Goal: Book appointment/travel/reservation

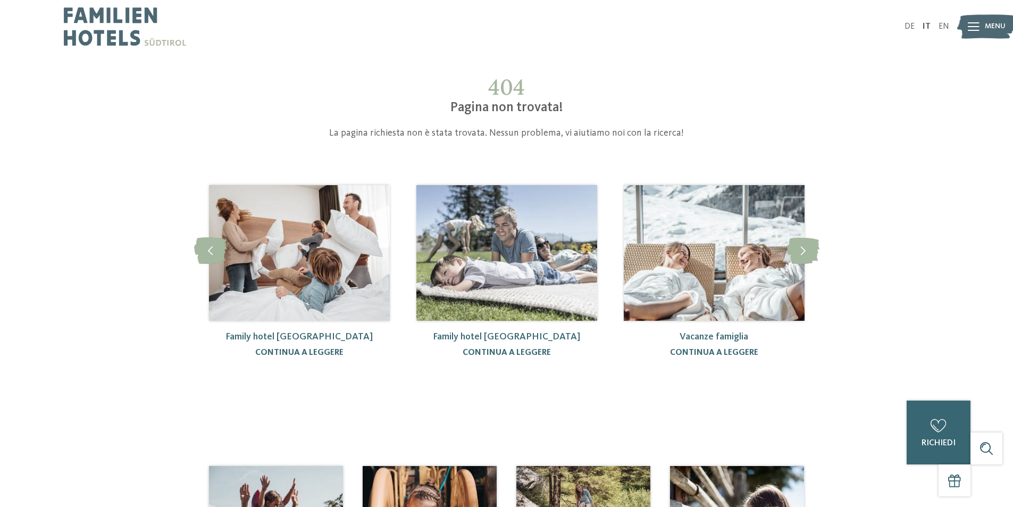
click at [320, 297] on img at bounding box center [299, 252] width 181 height 135
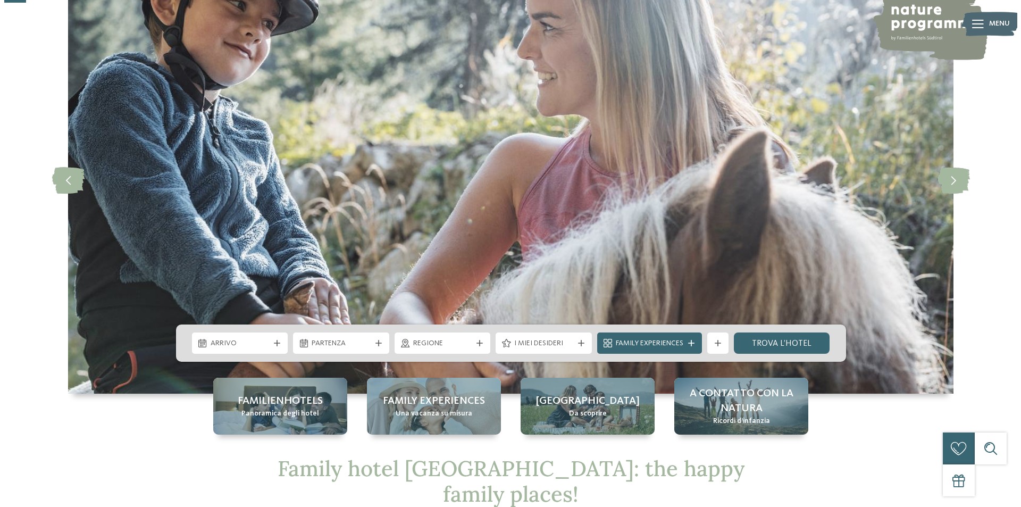
scroll to position [106, 0]
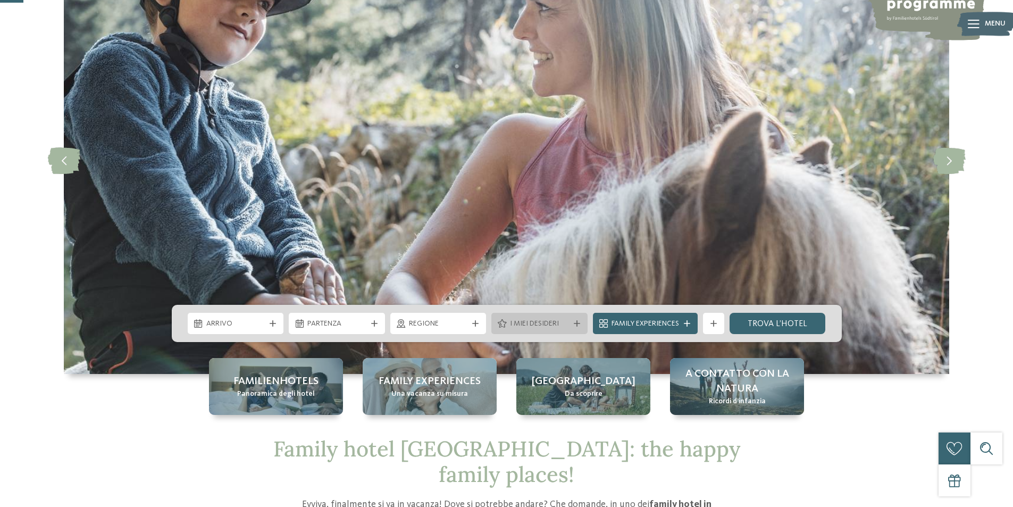
click at [576, 324] on icon at bounding box center [577, 323] width 6 height 6
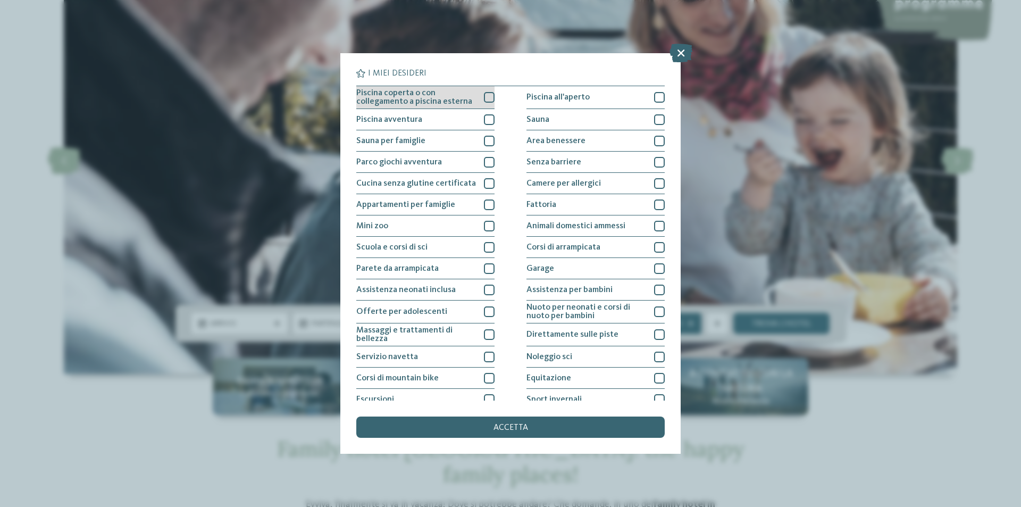
click at [488, 98] on div at bounding box center [489, 97] width 11 height 11
click at [486, 116] on div at bounding box center [489, 119] width 11 height 11
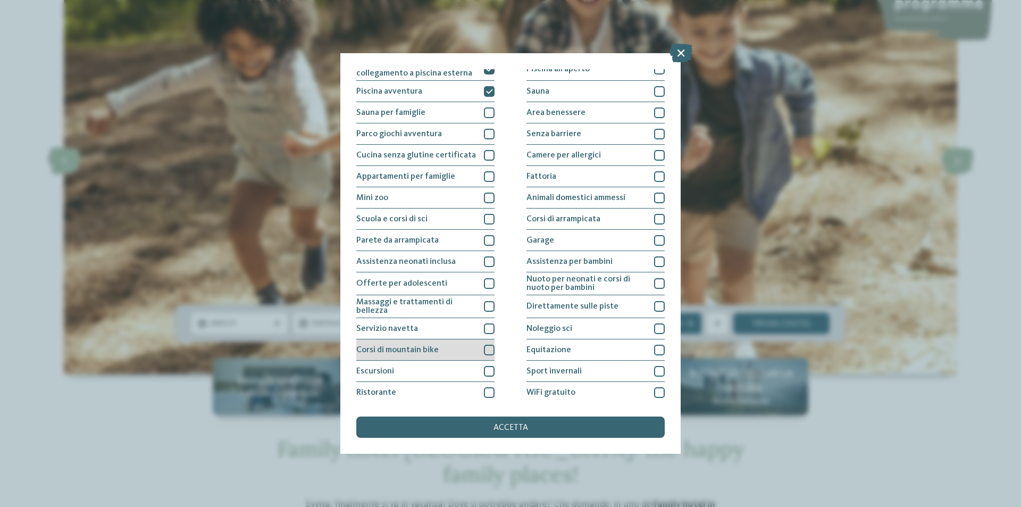
scroll to position [52, 0]
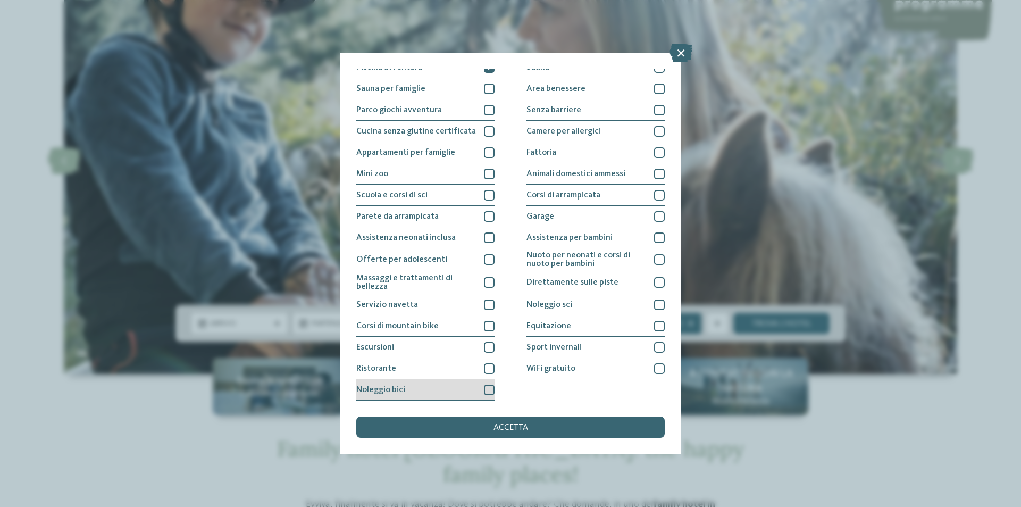
click at [490, 388] on div at bounding box center [489, 389] width 11 height 11
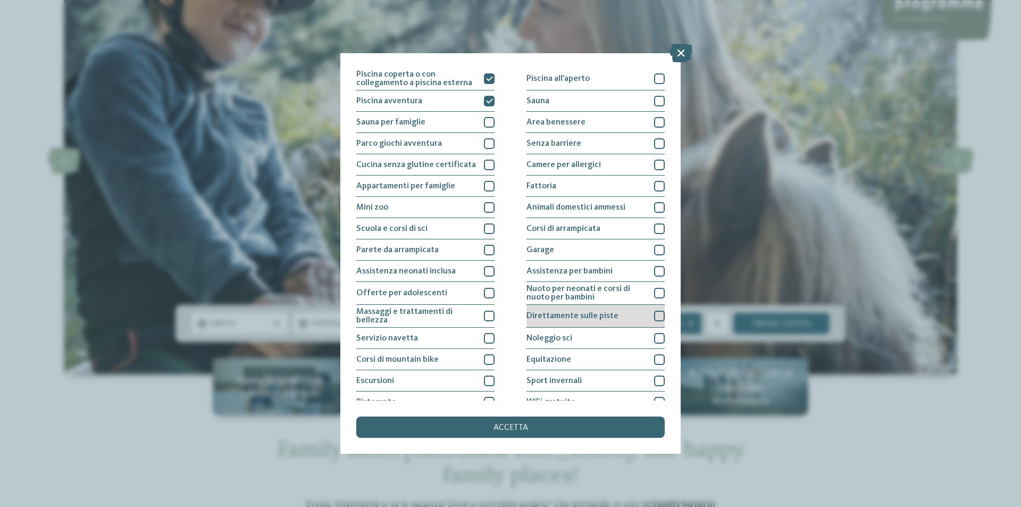
scroll to position [0, 0]
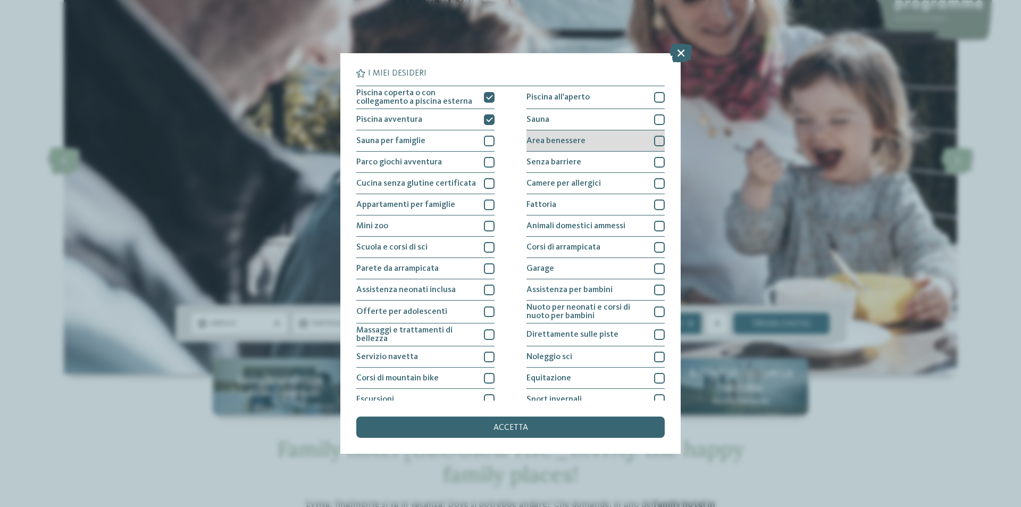
click at [654, 143] on div at bounding box center [659, 141] width 11 height 11
click at [654, 159] on div at bounding box center [659, 162] width 11 height 11
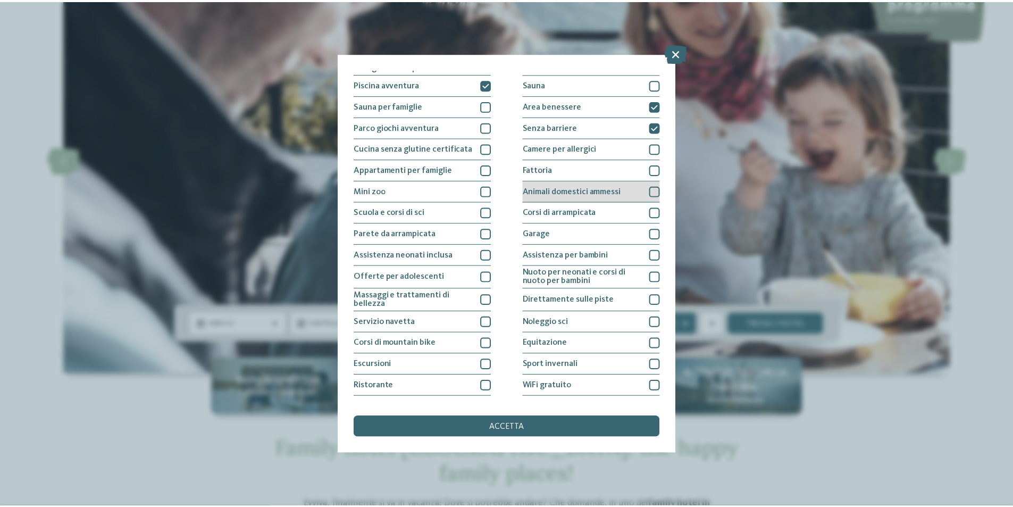
scroll to position [52, 0]
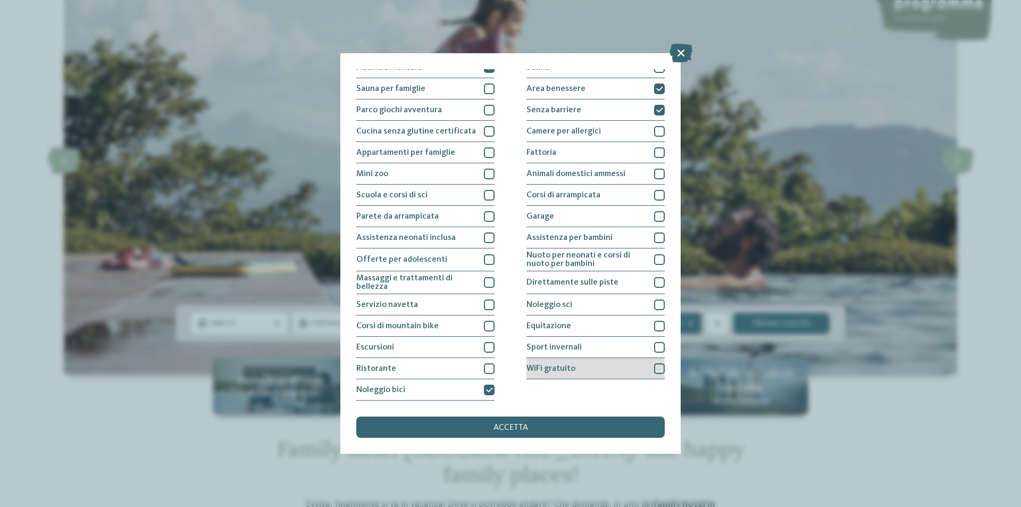
click at [658, 370] on div at bounding box center [659, 368] width 11 height 11
click at [542, 429] on div "accetta" at bounding box center [510, 426] width 308 height 21
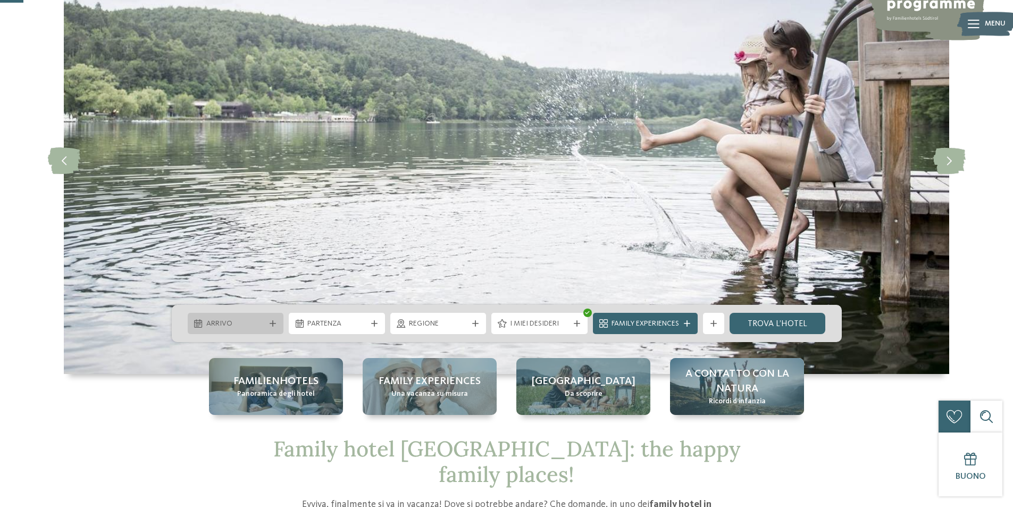
click at [210, 321] on span "Arrivo" at bounding box center [235, 323] width 59 height 11
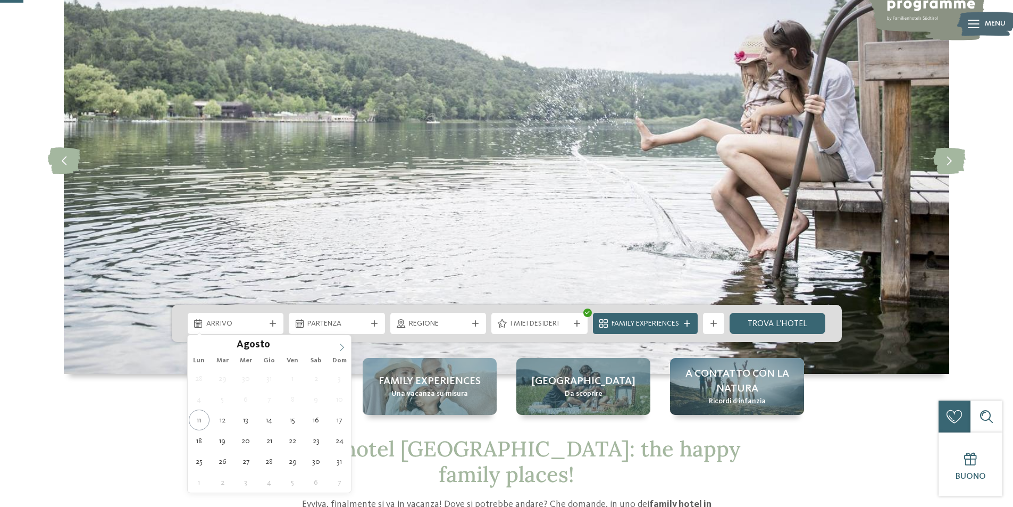
click at [343, 347] on icon at bounding box center [342, 346] width 4 height 7
click at [344, 347] on icon at bounding box center [341, 346] width 7 height 7
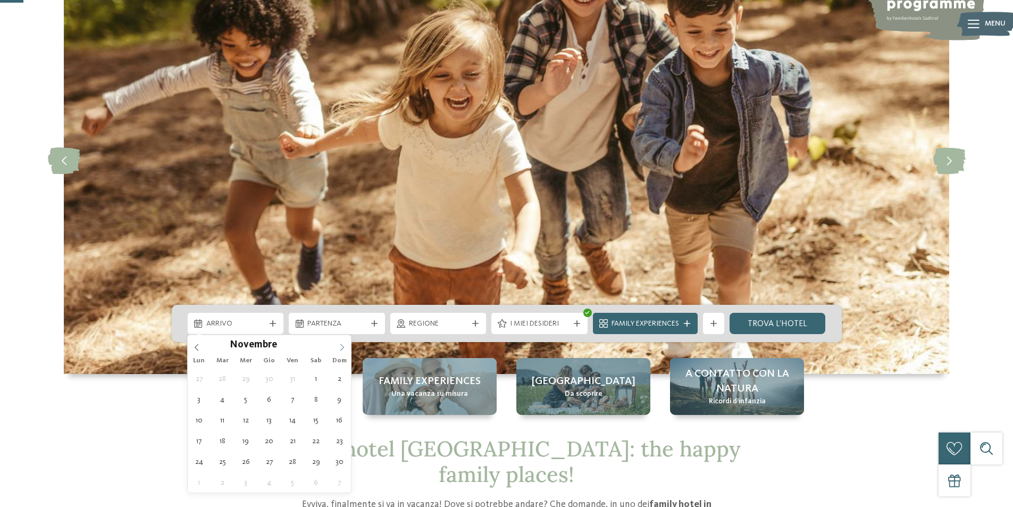
click at [344, 347] on icon at bounding box center [341, 346] width 7 height 7
click at [342, 347] on icon at bounding box center [341, 346] width 7 height 7
click at [201, 345] on span at bounding box center [197, 344] width 18 height 18
type div "30.11.2025"
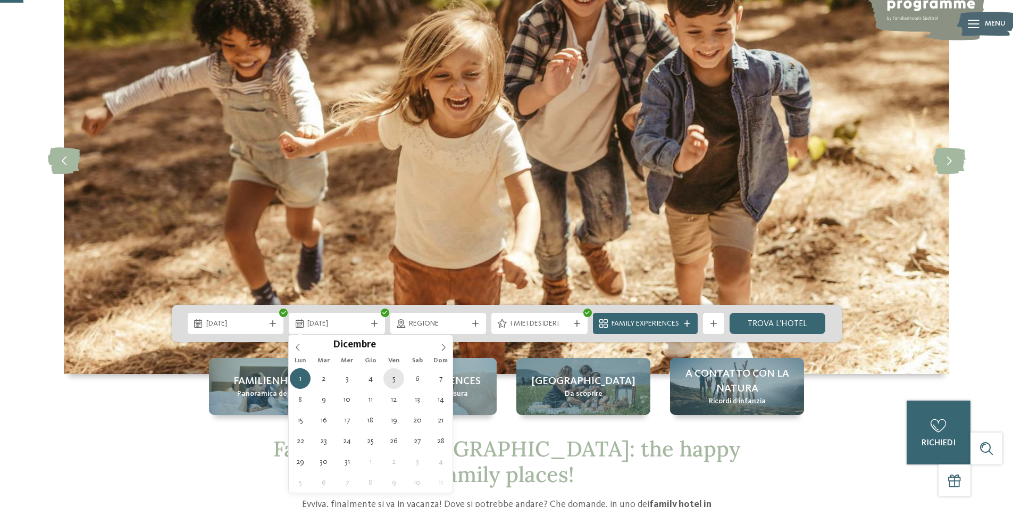
type div "05.12.2025"
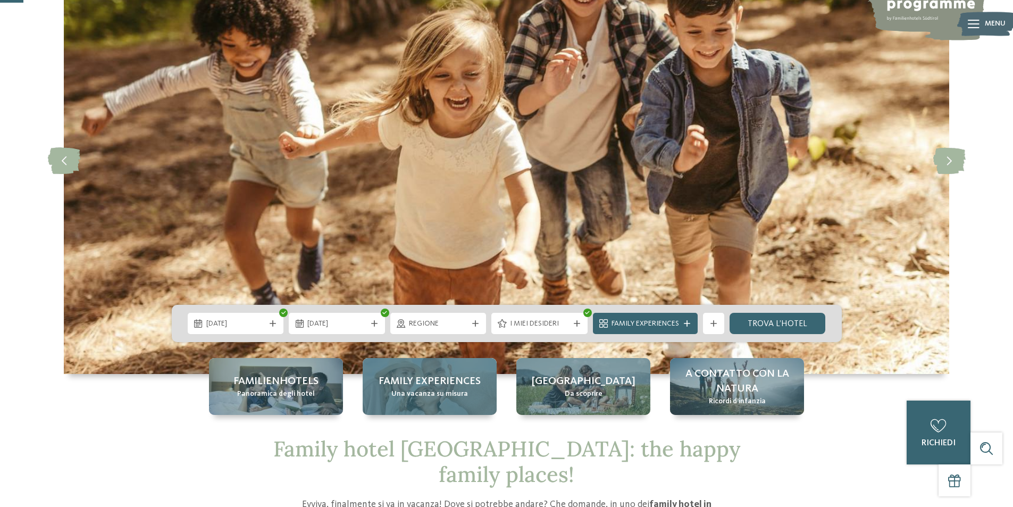
drag, startPoint x: 398, startPoint y: 380, endPoint x: 393, endPoint y: 375, distance: 6.8
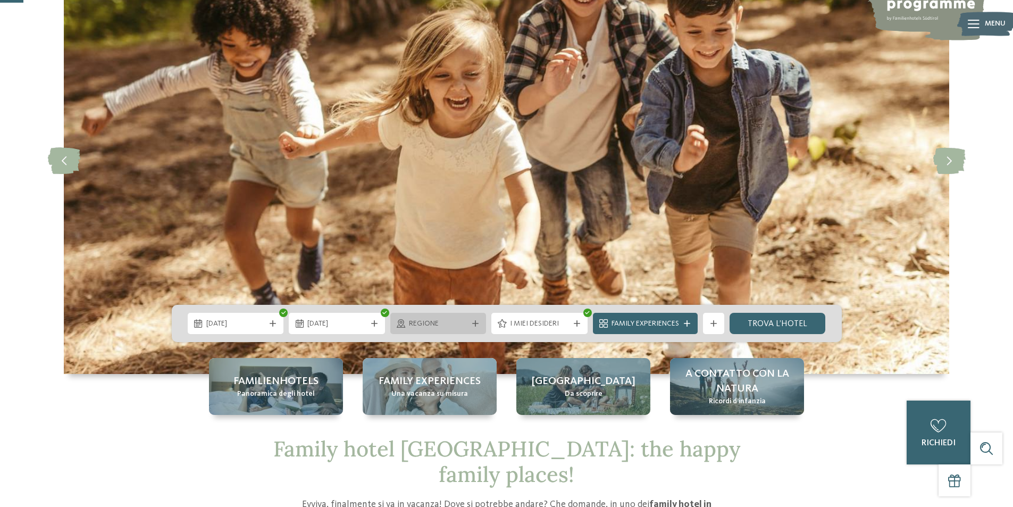
click at [478, 318] on div "Regione" at bounding box center [438, 323] width 96 height 21
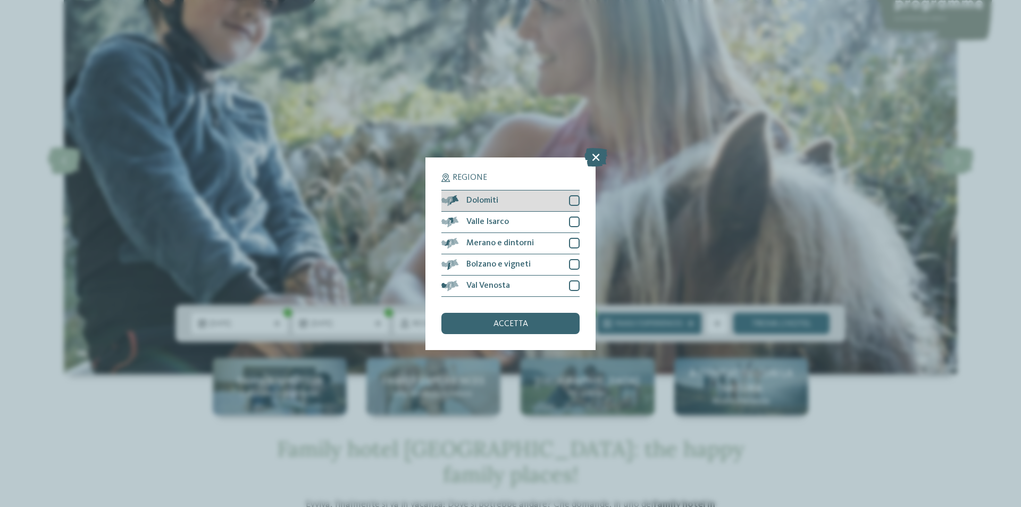
click at [573, 200] on div at bounding box center [574, 200] width 11 height 11
click at [576, 220] on div at bounding box center [574, 221] width 11 height 11
click at [573, 239] on div at bounding box center [574, 243] width 11 height 11
click at [574, 269] on div at bounding box center [574, 264] width 11 height 11
click at [571, 285] on div at bounding box center [574, 285] width 11 height 11
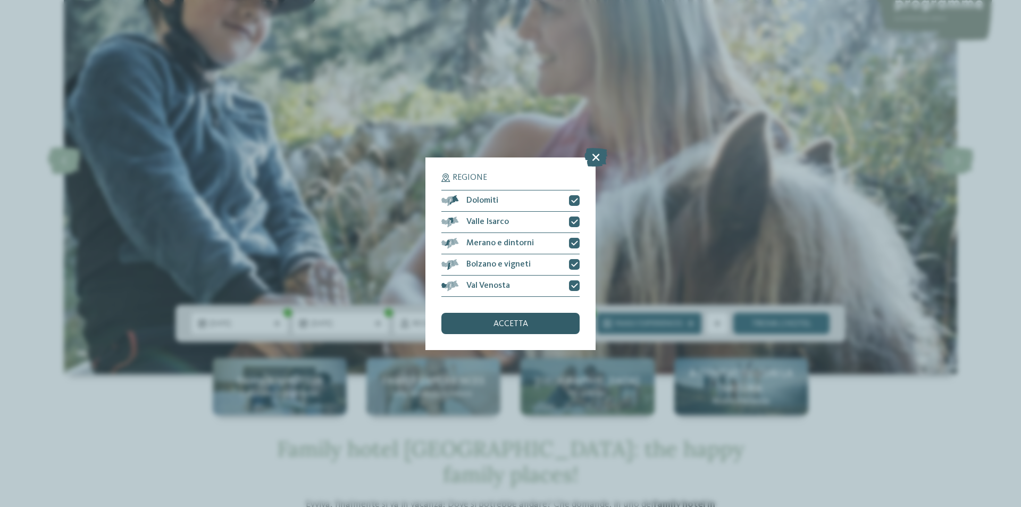
click at [536, 326] on div "accetta" at bounding box center [510, 323] width 138 height 21
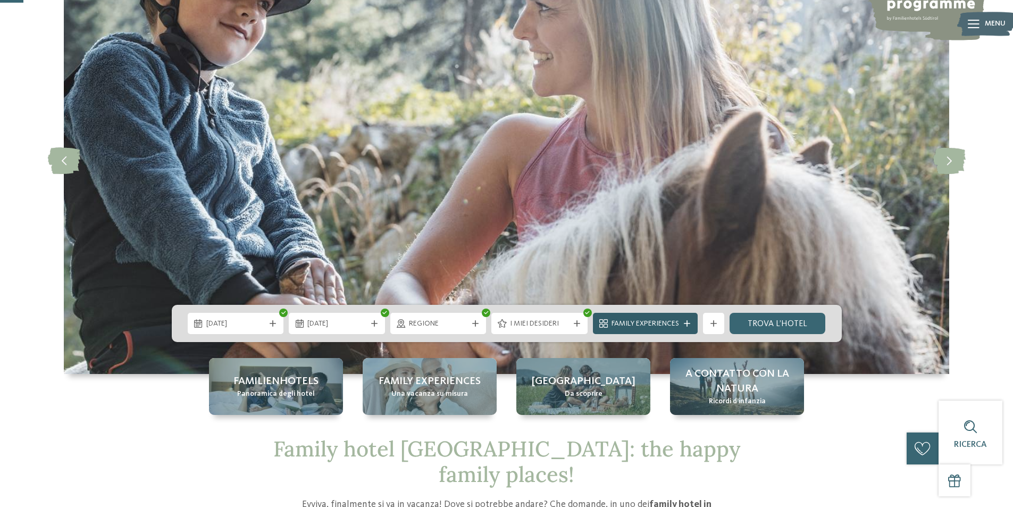
click at [682, 324] on div at bounding box center [687, 323] width 11 height 6
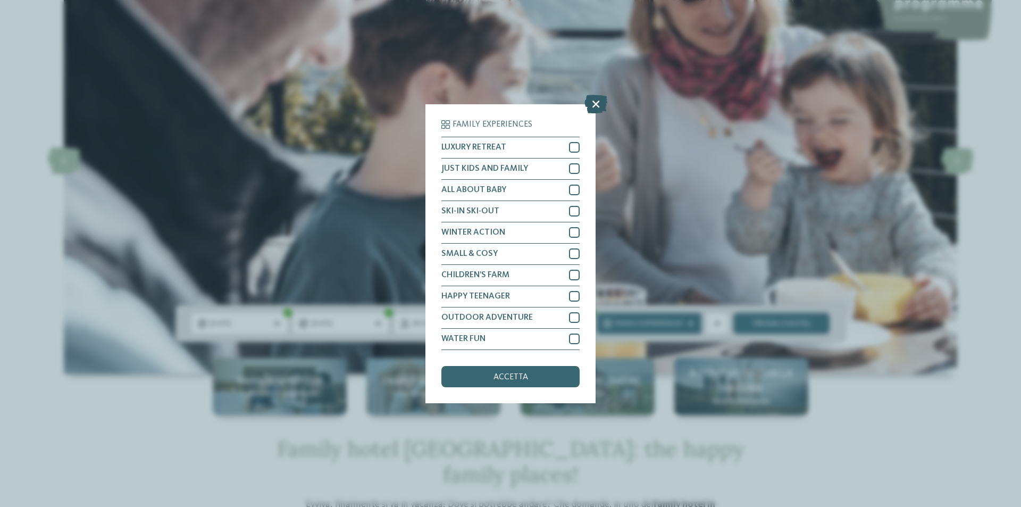
click at [598, 104] on icon at bounding box center [595, 103] width 23 height 19
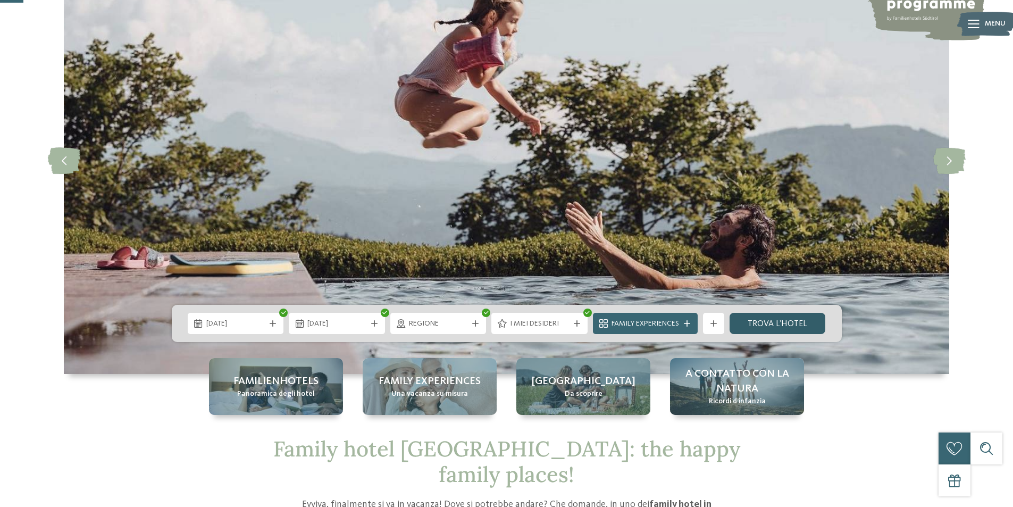
click at [803, 325] on link "trova l’hotel" at bounding box center [777, 323] width 96 height 21
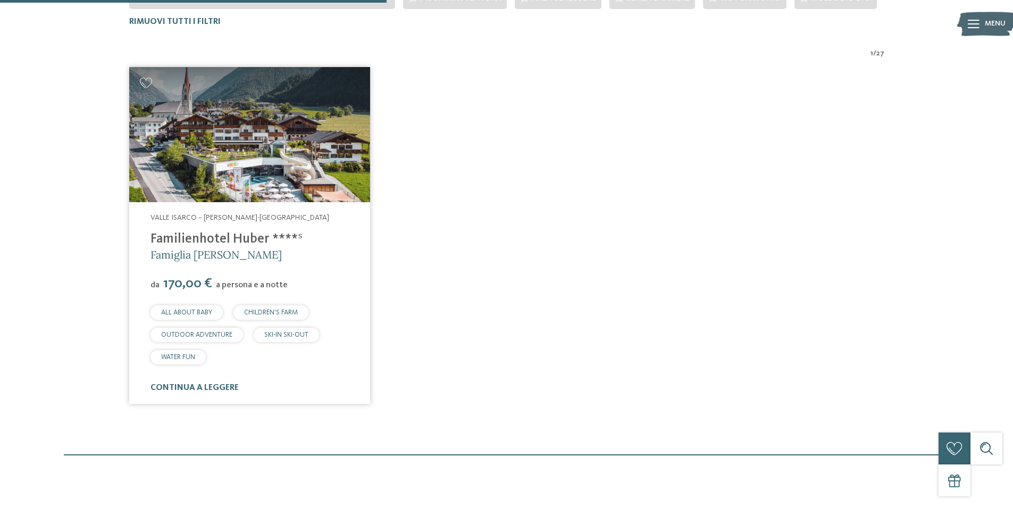
scroll to position [375, 0]
click at [188, 237] on link "Familienhotel Huber ****ˢ" at bounding box center [226, 238] width 152 height 13
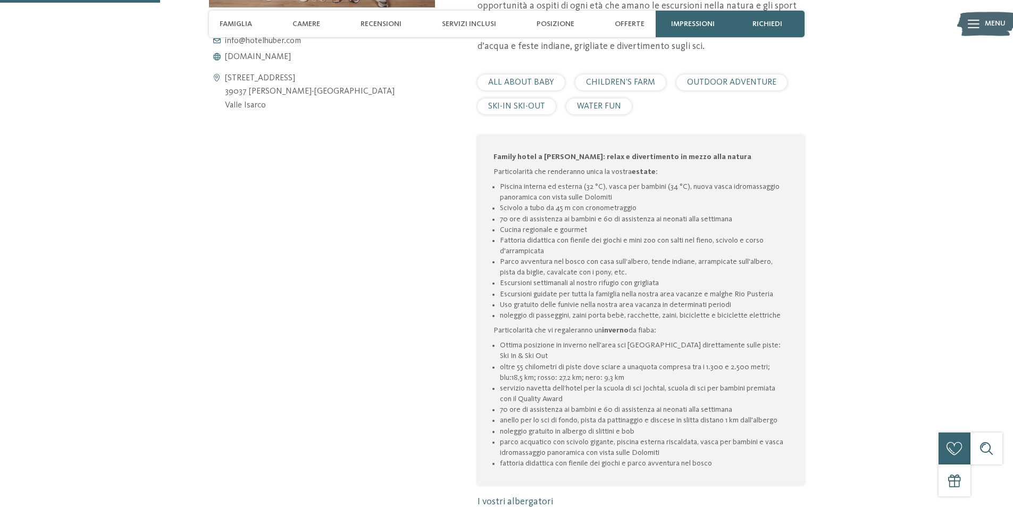
scroll to position [585, 0]
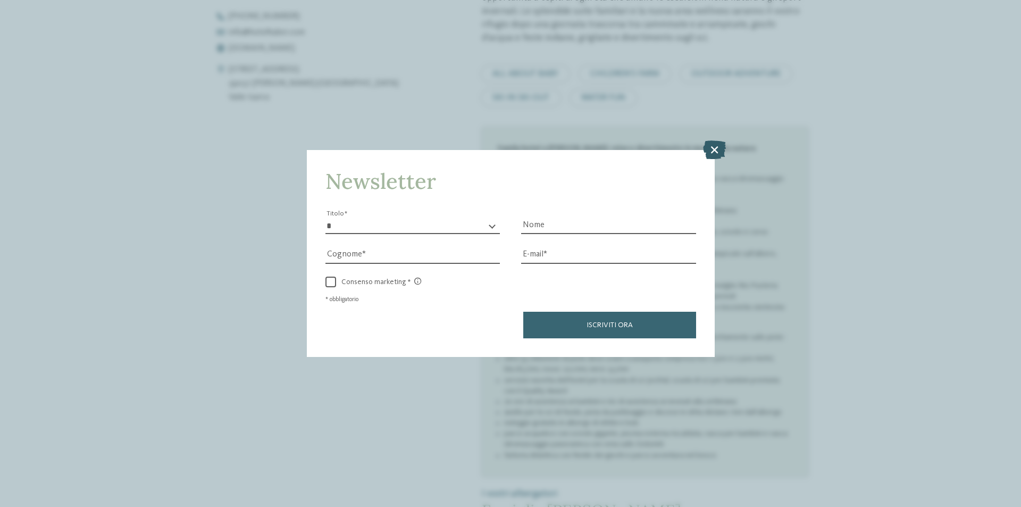
click at [718, 148] on icon at bounding box center [714, 149] width 23 height 19
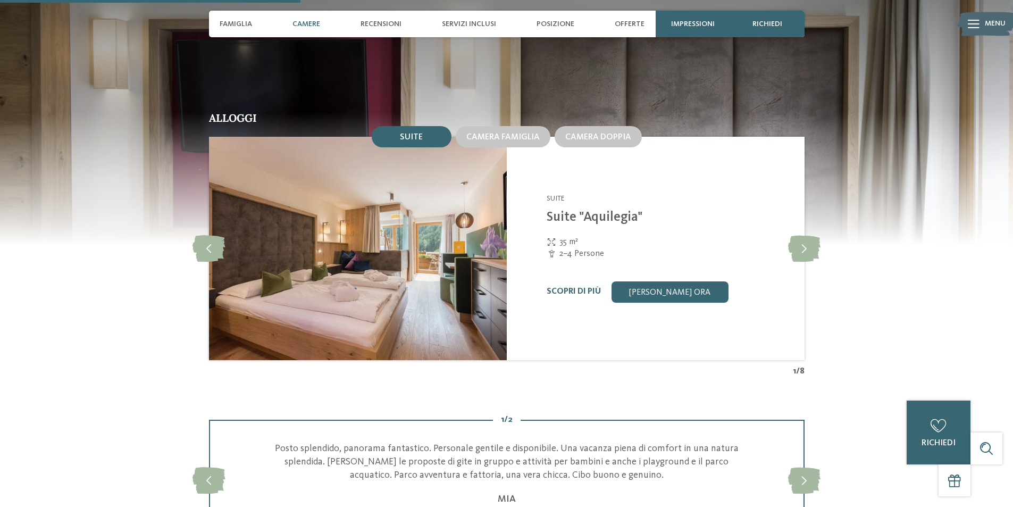
scroll to position [1223, 0]
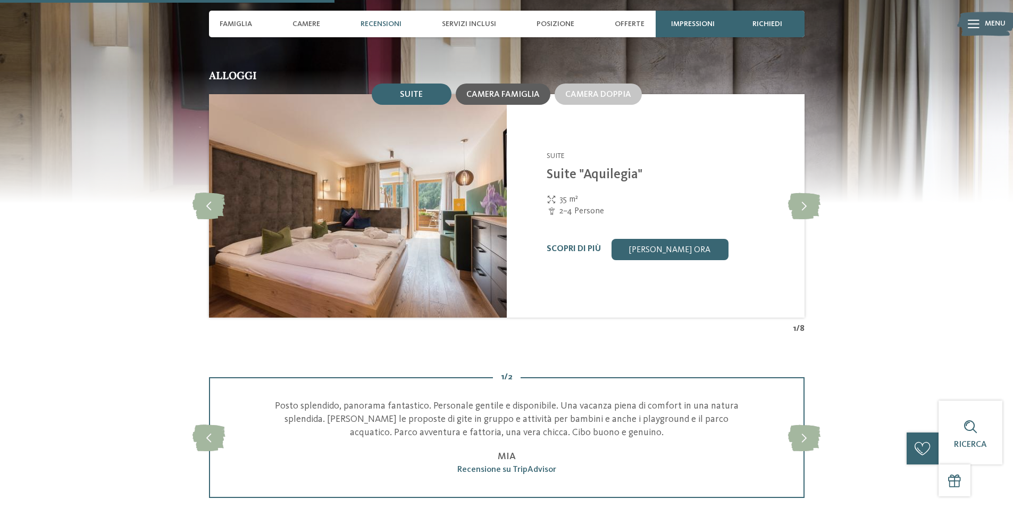
click at [522, 99] on div "Camera famiglia" at bounding box center [503, 93] width 95 height 21
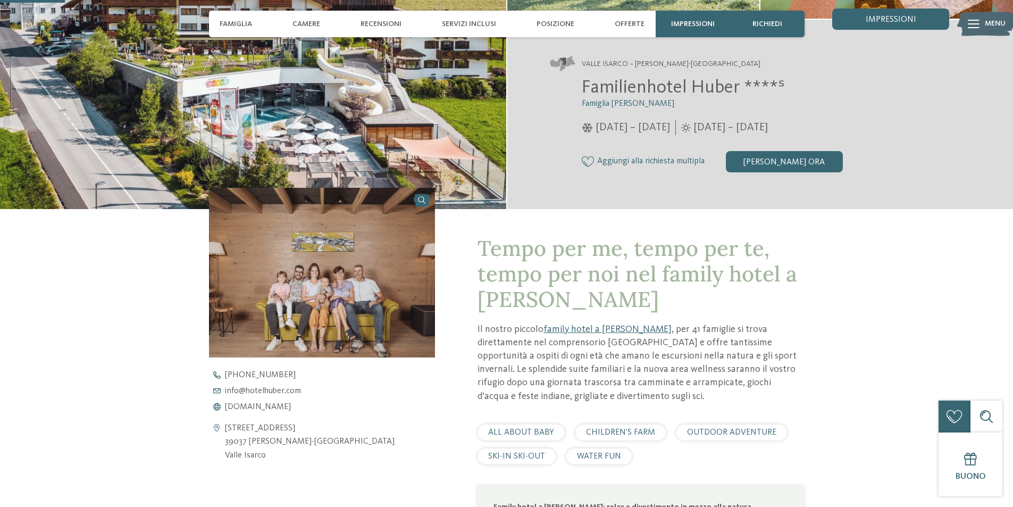
scroll to position [159, 0]
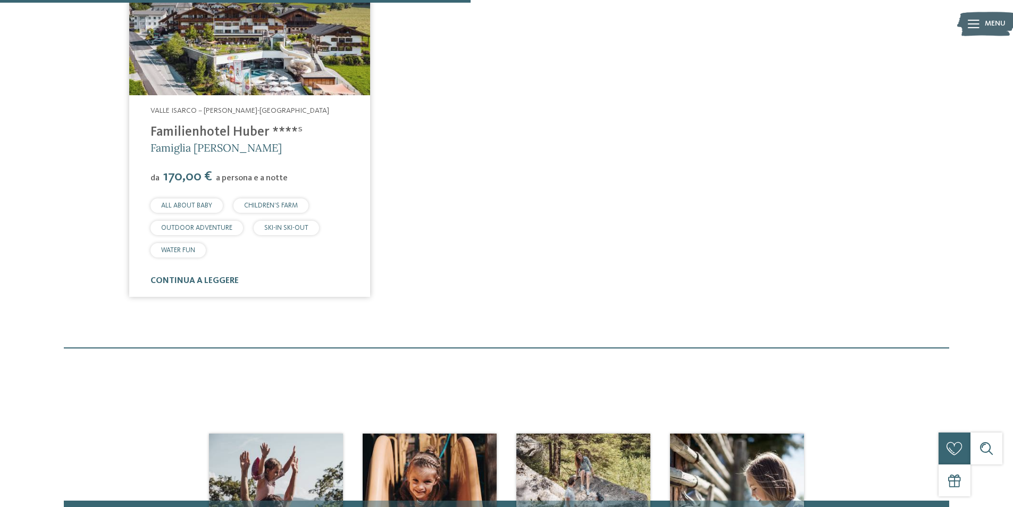
scroll to position [216, 0]
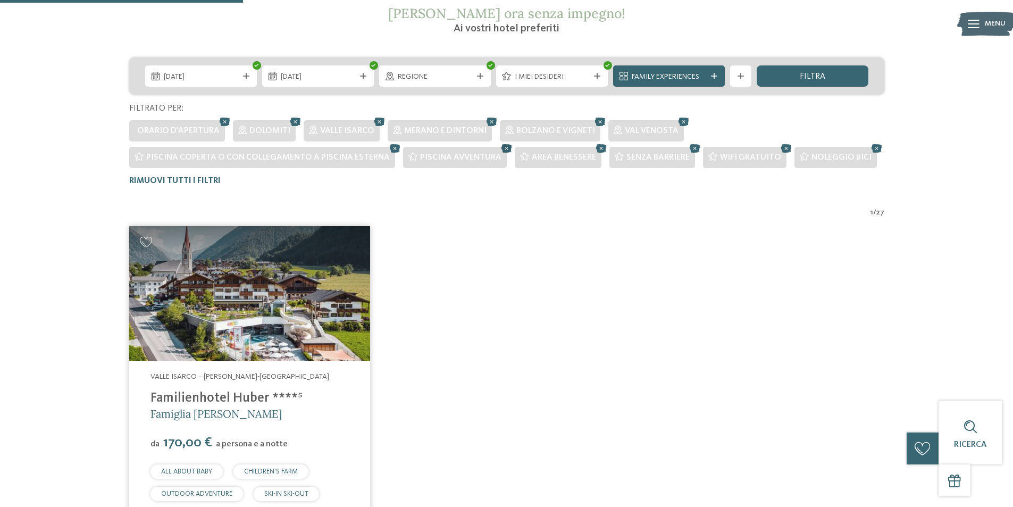
click at [500, 148] on icon at bounding box center [507, 148] width 16 height 14
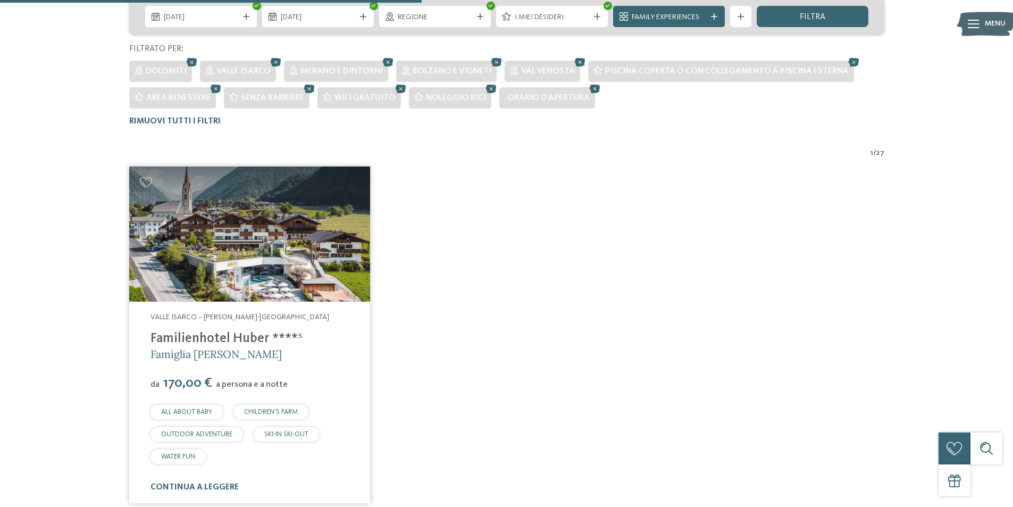
scroll to position [163, 0]
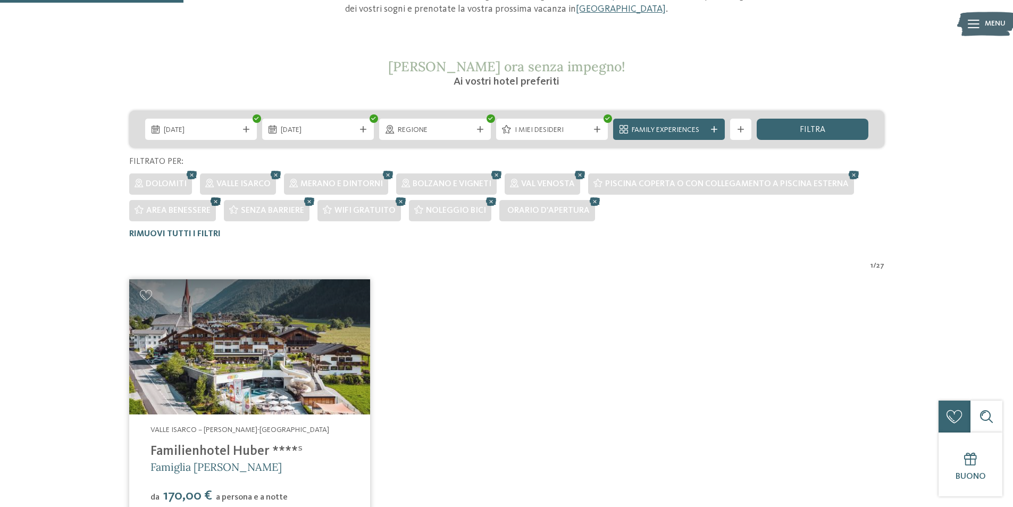
click at [214, 202] on icon at bounding box center [216, 202] width 16 height 14
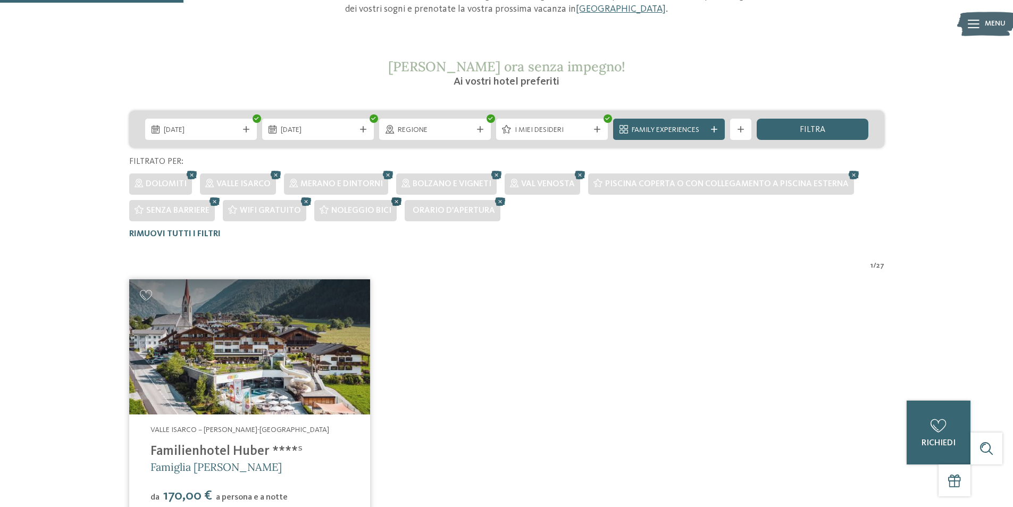
click at [394, 204] on icon at bounding box center [397, 202] width 16 height 14
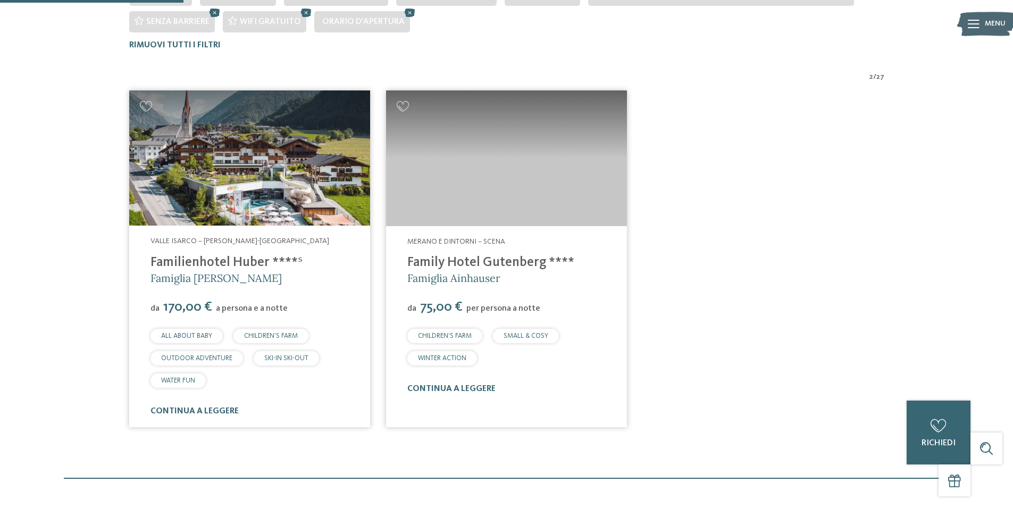
scroll to position [375, 0]
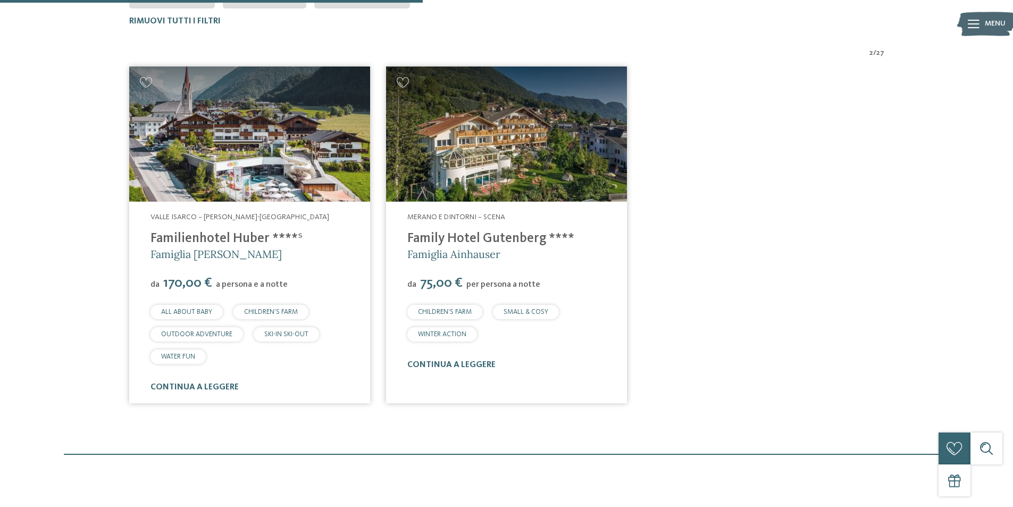
click at [499, 189] on img at bounding box center [506, 134] width 241 height 136
click at [270, 135] on img at bounding box center [249, 134] width 241 height 136
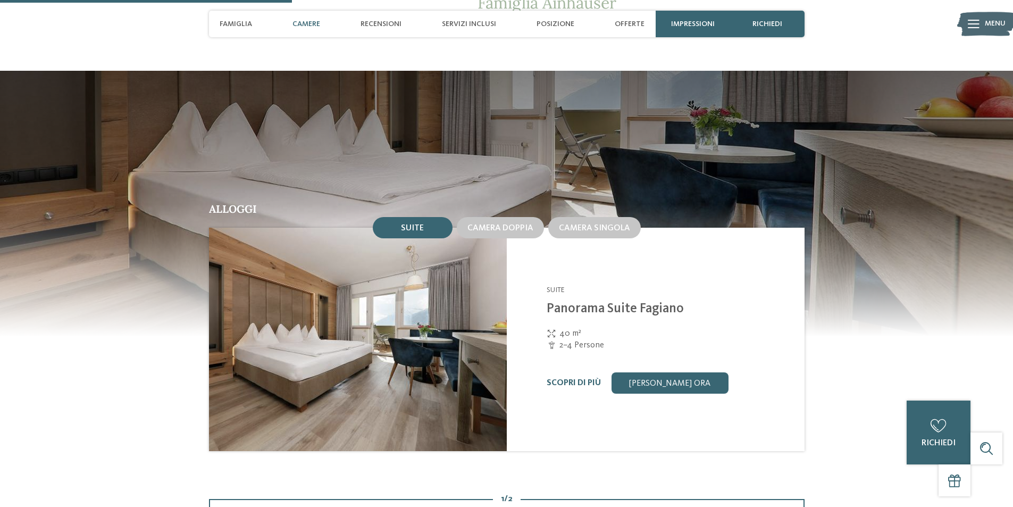
scroll to position [638, 0]
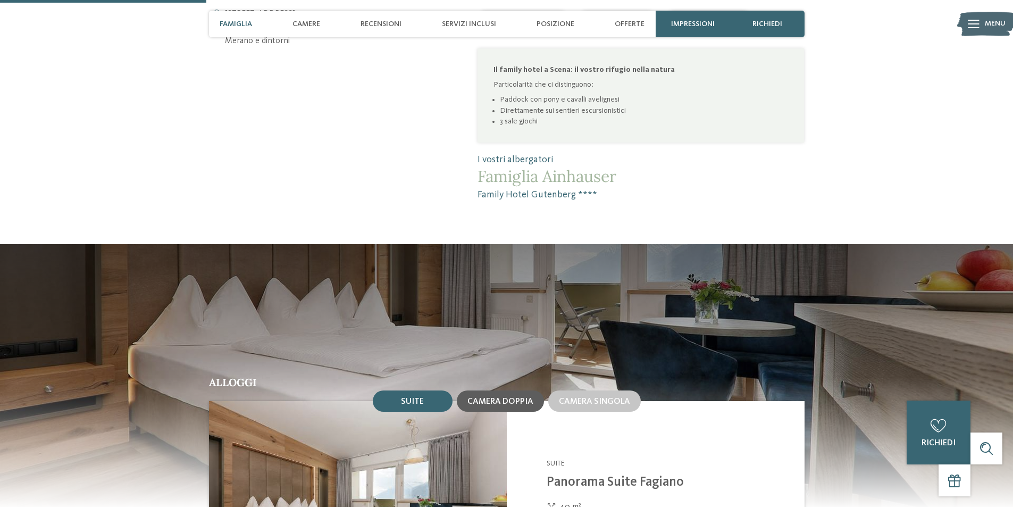
click at [494, 390] on div "Camera doppia" at bounding box center [500, 400] width 87 height 21
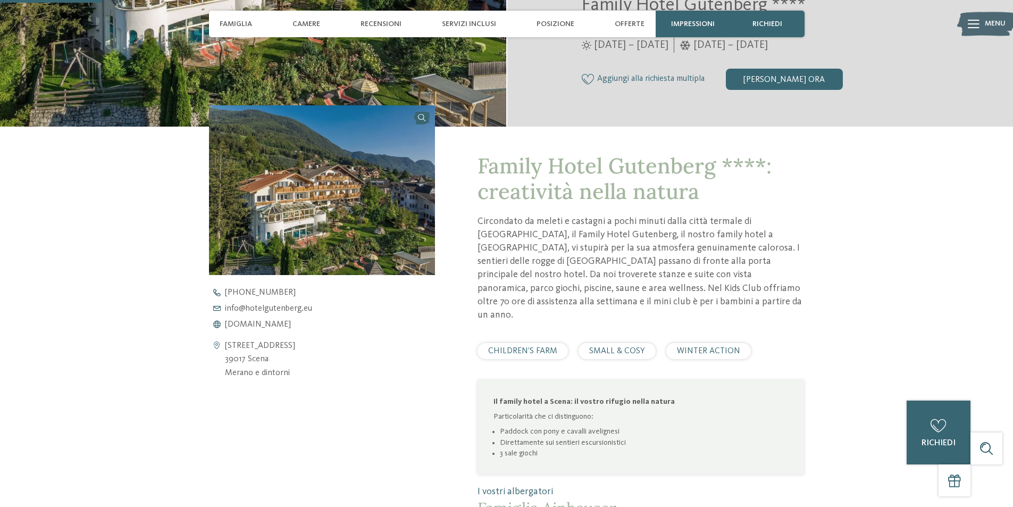
scroll to position [319, 0]
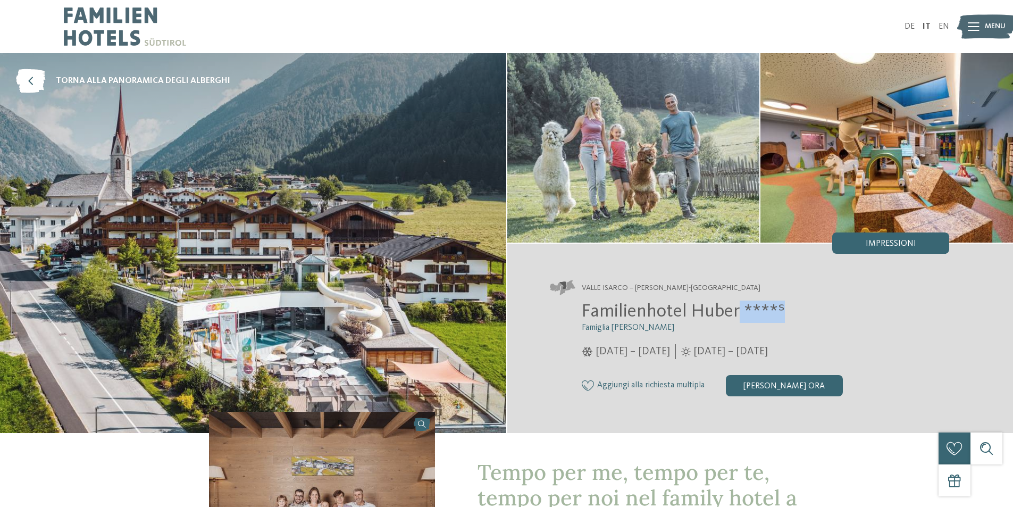
drag, startPoint x: 739, startPoint y: 309, endPoint x: 800, endPoint y: 314, distance: 60.8
click at [800, 314] on h2 "Familienhotel Huber ****ˢ" at bounding box center [766, 311] width 368 height 22
